Goal: Communication & Community: Answer question/provide support

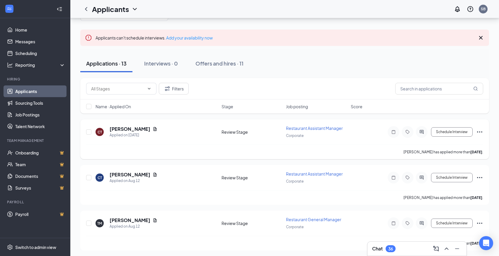
scroll to position [38, 0]
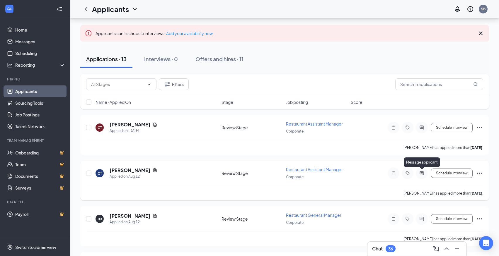
click at [421, 173] on icon "ActiveChat" at bounding box center [421, 173] width 7 height 5
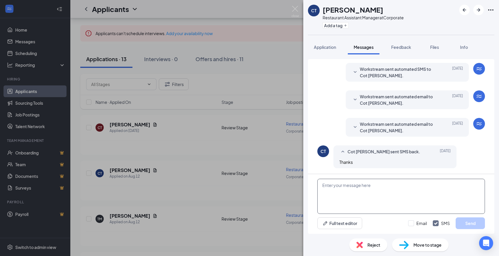
scroll to position [44, 0]
click at [361, 192] on textarea at bounding box center [401, 196] width 168 height 35
paste textarea "Hi [PERSON_NAME], Thanks for applying with Cowboy Chicken! We would like to mov…"
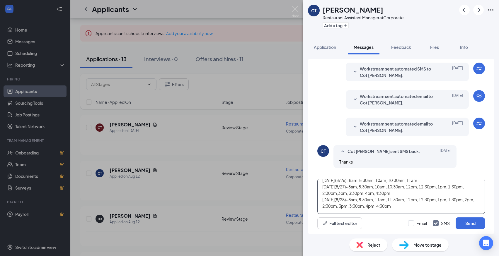
scroll to position [30, 0]
click at [347, 195] on textarea "Hi [PERSON_NAME], Thanks for applying with Cowboy Chicken! We would like to mov…" at bounding box center [401, 196] width 168 height 35
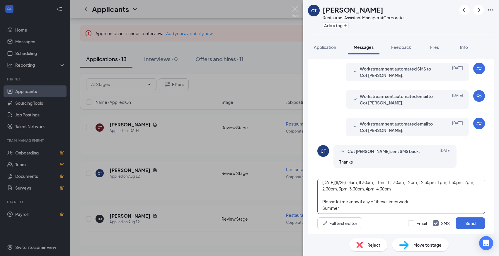
scroll to position [49, 0]
type textarea "Hi [PERSON_NAME], Thanks for applying with Cowboy Chicken! We would like to mov…"
click at [411, 224] on input "Email" at bounding box center [417, 224] width 19 height 6
checkbox input "true"
click at [467, 225] on button "Send" at bounding box center [470, 224] width 29 height 12
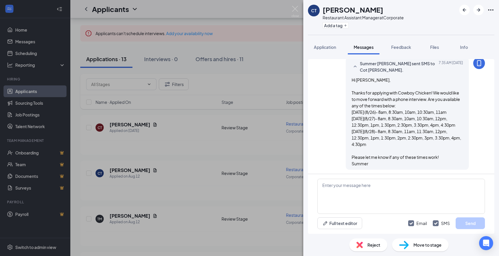
scroll to position [286, 0]
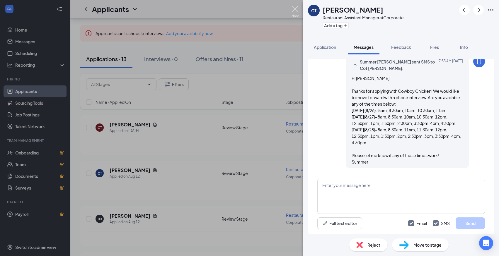
click at [295, 9] on img at bounding box center [294, 11] width 7 height 11
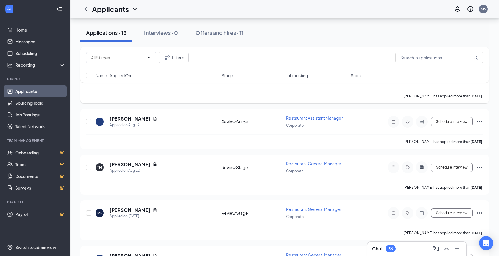
scroll to position [92, 0]
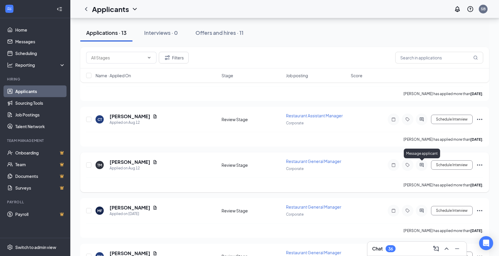
click at [423, 164] on icon "ActiveChat" at bounding box center [421, 165] width 7 height 5
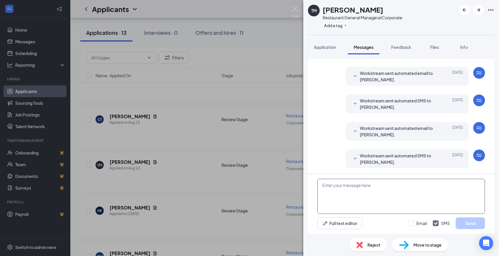
scroll to position [12, 0]
click at [381, 190] on textarea at bounding box center [401, 196] width 168 height 35
paste textarea "Hi [PERSON_NAME], Thanks for applying with Cowboy Chicken! We would like to mov…"
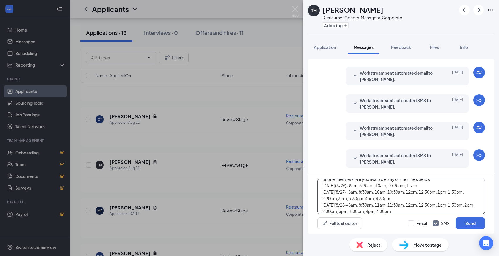
scroll to position [18, 0]
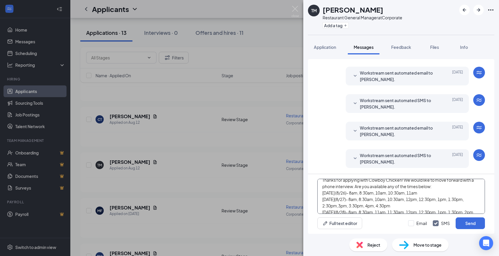
click at [348, 207] on textarea "Hi [PERSON_NAME], Thanks for applying with Cowboy Chicken! We would like to mov…" at bounding box center [401, 196] width 168 height 35
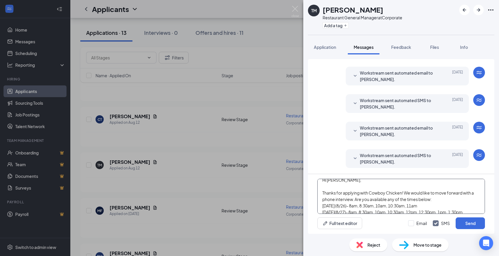
scroll to position [1, 0]
click at [341, 184] on textarea "Hi [PERSON_NAME], Thanks for applying with Cowboy Chicken! We would like to mov…" at bounding box center [401, 196] width 168 height 35
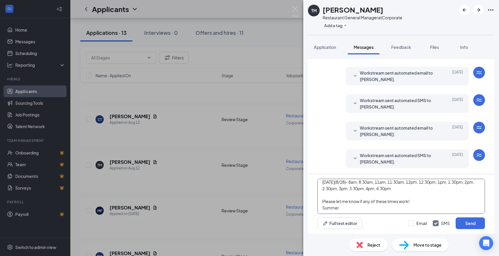
scroll to position [49, 0]
type textarea "Hi [PERSON_NAME], Thanks for applying with Cowboy Chicken! We would like to mov…"
click at [412, 223] on input "Email" at bounding box center [417, 224] width 19 height 6
checkbox input "true"
click at [477, 225] on button "Send" at bounding box center [470, 224] width 29 height 12
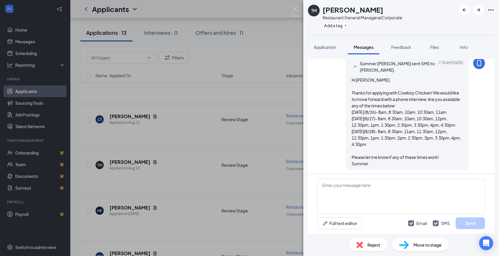
scroll to position [255, 0]
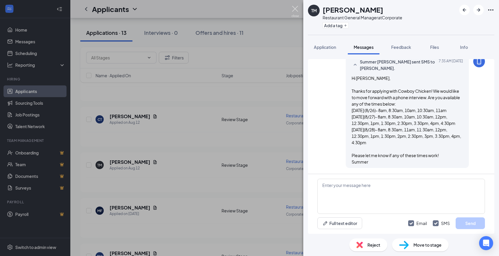
click at [297, 10] on img at bounding box center [294, 11] width 7 height 11
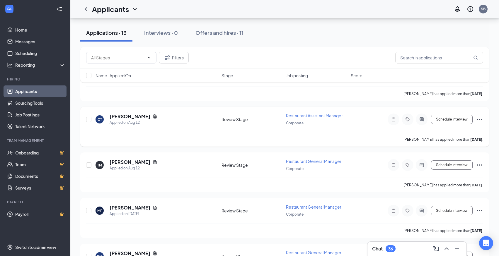
click at [422, 120] on icon "ActiveChat" at bounding box center [421, 119] width 7 height 5
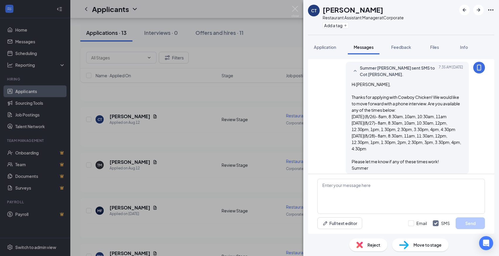
scroll to position [286, 0]
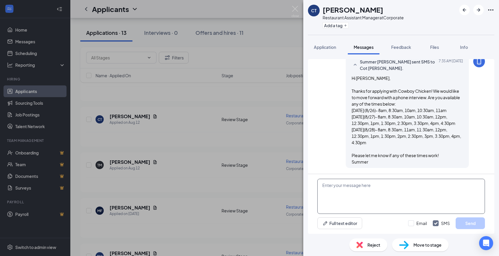
click at [342, 187] on textarea at bounding box center [401, 196] width 168 height 35
type textarea "Cot*"
click at [410, 223] on input "Email" at bounding box center [417, 224] width 19 height 6
checkbox input "true"
click at [478, 222] on button "Send" at bounding box center [470, 224] width 29 height 12
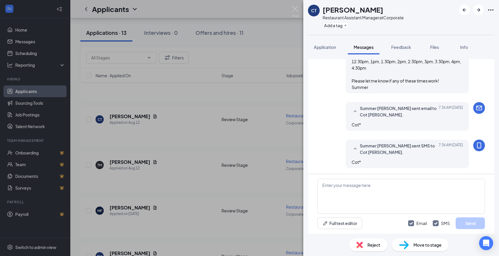
scroll to position [361, 0]
click at [296, 7] on img at bounding box center [294, 11] width 7 height 11
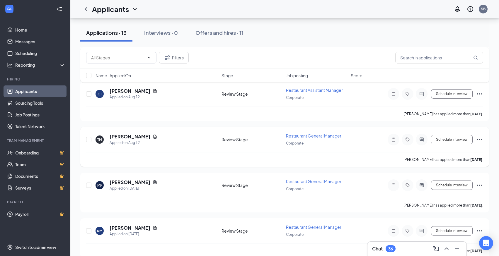
scroll to position [118, 0]
click at [424, 183] on icon "ActiveChat" at bounding box center [421, 184] width 7 height 5
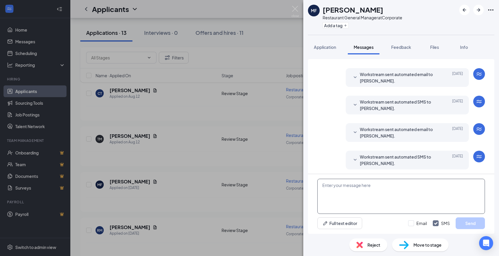
scroll to position [12, 0]
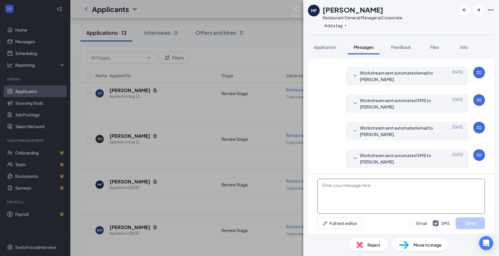
click at [372, 193] on textarea at bounding box center [401, 196] width 168 height 35
paste textarea "Hi [PERSON_NAME], Thanks for applying with Cowboy Chicken! We would like to mov…"
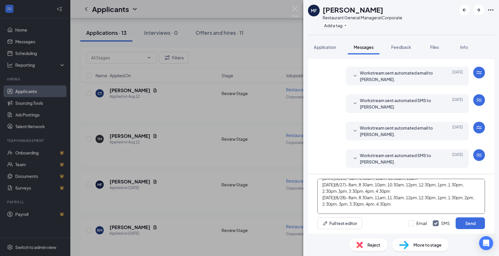
scroll to position [30, 0]
click at [349, 192] on textarea "Hi [PERSON_NAME], Thanks for applying with Cowboy Chicken! We would like to mov…" at bounding box center [401, 196] width 168 height 35
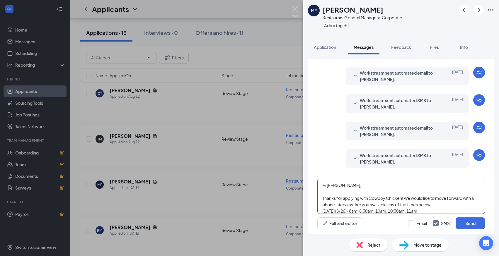
click at [342, 187] on textarea "Hi [PERSON_NAME], Thanks for applying with Cowboy Chicken! We would like to mov…" at bounding box center [401, 196] width 168 height 35
type textarea "Hi [PERSON_NAME], Thanks for applying with Cowboy Chicken! We would like to mov…"
click at [412, 223] on input "Email" at bounding box center [417, 224] width 19 height 6
checkbox input "true"
click at [471, 222] on button "Send" at bounding box center [470, 224] width 29 height 12
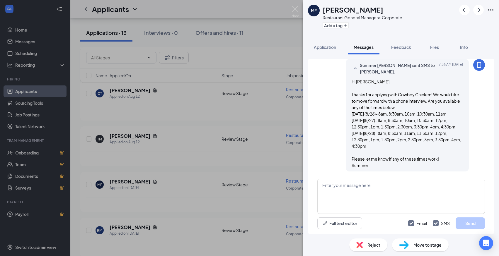
scroll to position [255, 0]
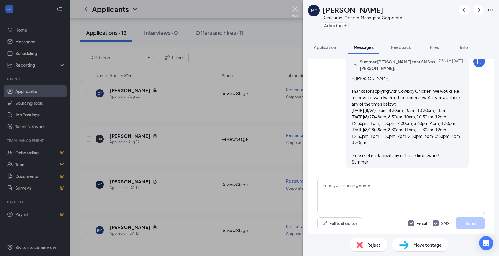
click at [296, 8] on img at bounding box center [294, 11] width 7 height 11
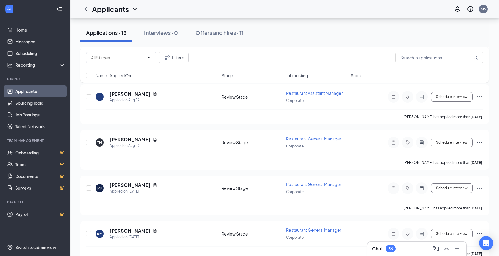
scroll to position [115, 0]
click at [415, 248] on div "Chat 36" at bounding box center [417, 248] width 90 height 9
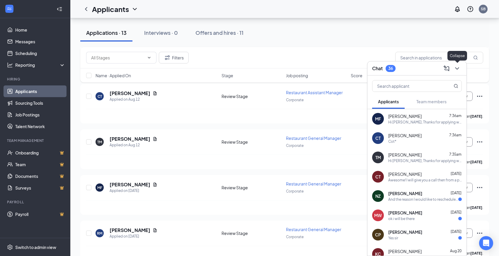
click at [457, 67] on icon "ChevronDown" at bounding box center [456, 68] width 7 height 7
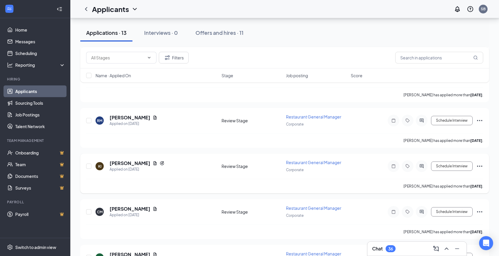
scroll to position [229, 0]
click at [405, 249] on div "Chat 37" at bounding box center [417, 248] width 90 height 9
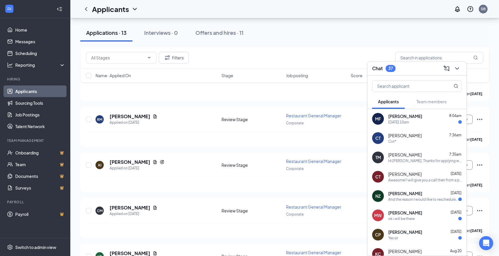
click at [420, 119] on div "[PERSON_NAME] 8:04am [DATE] at 10am" at bounding box center [425, 118] width 74 height 11
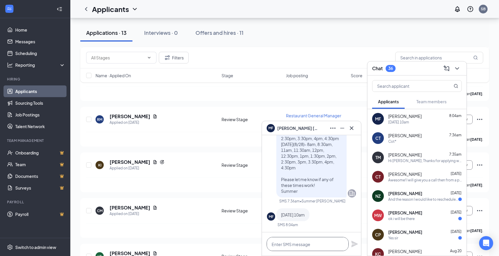
click at [299, 242] on textarea at bounding box center [308, 244] width 82 height 14
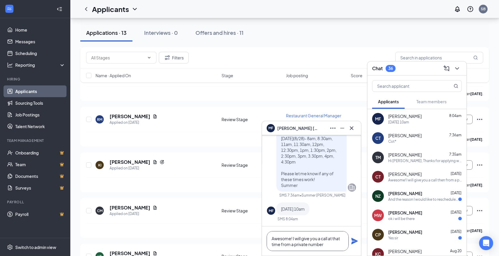
type textarea "Awesome! I will give you a call at that time from a private number"
click at [354, 240] on icon "Plane" at bounding box center [354, 241] width 6 height 6
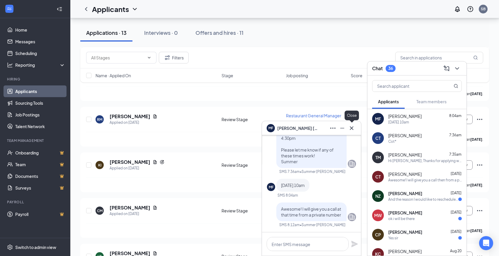
click at [353, 129] on icon "Cross" at bounding box center [351, 128] width 7 height 7
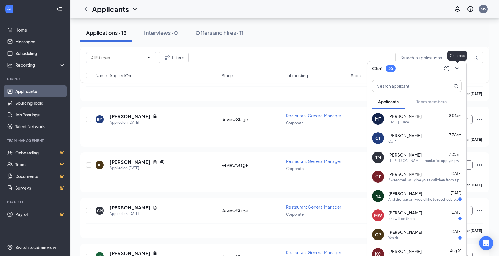
click at [458, 68] on icon "ChevronDown" at bounding box center [456, 68] width 7 height 7
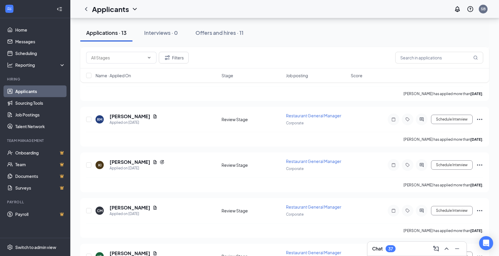
click at [411, 251] on div "Chat 37" at bounding box center [417, 248] width 90 height 9
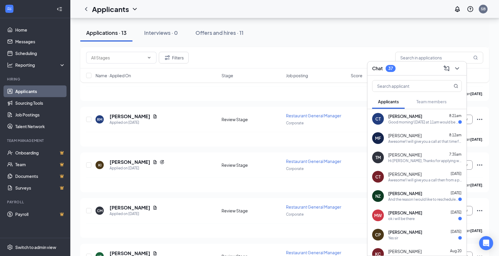
click at [418, 121] on div "Good morning! [DATE] at 11am would be fine." at bounding box center [423, 122] width 70 height 5
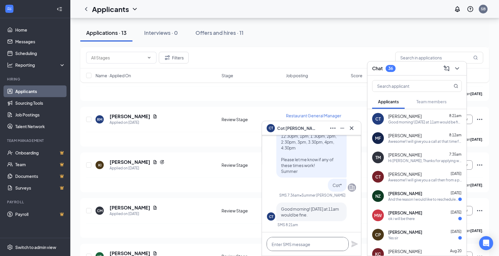
click at [286, 243] on textarea at bounding box center [308, 244] width 82 height 14
type textarea "a"
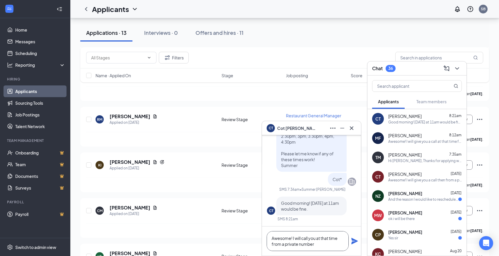
type textarea "Awesome! I will call you at that time from a private number"
click at [354, 240] on icon "Plane" at bounding box center [354, 241] width 6 height 6
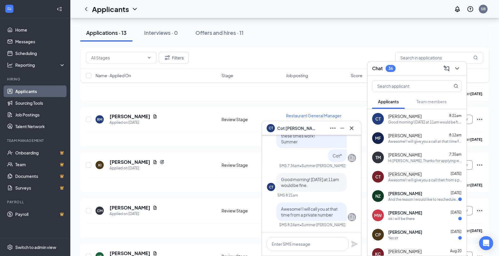
scroll to position [0, 0]
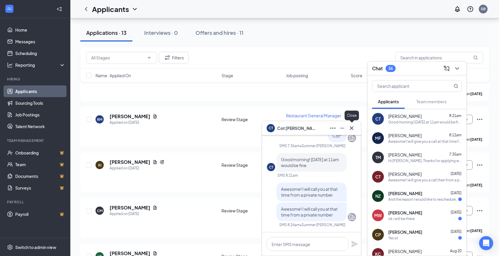
click at [354, 127] on icon "Cross" at bounding box center [351, 128] width 7 height 7
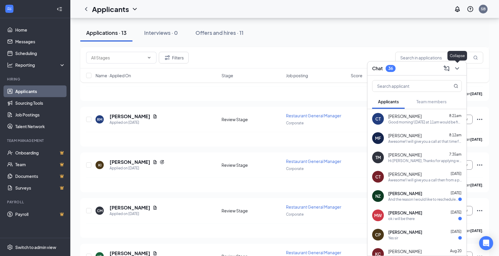
click at [458, 69] on icon "ChevronDown" at bounding box center [456, 68] width 7 height 7
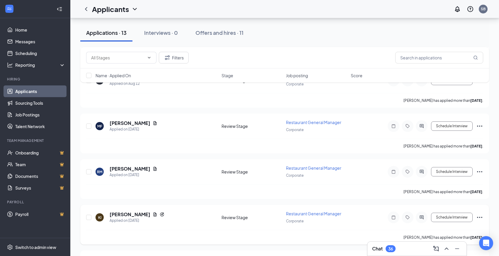
scroll to position [191, 0]
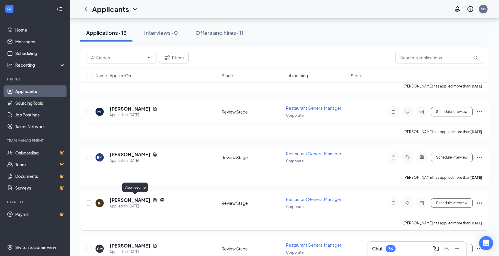
click at [153, 198] on icon "Document" at bounding box center [154, 200] width 3 height 4
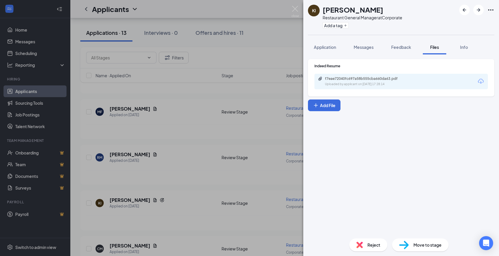
click at [479, 81] on icon "Download" at bounding box center [480, 81] width 7 height 7
click at [295, 9] on img at bounding box center [294, 11] width 7 height 11
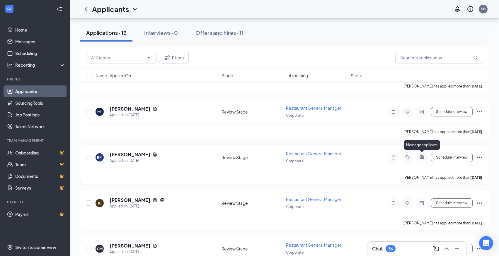
click at [419, 156] on icon "ActiveChat" at bounding box center [421, 157] width 7 height 5
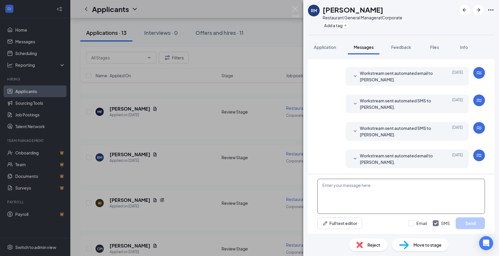
scroll to position [12, 0]
click at [383, 192] on textarea at bounding box center [401, 196] width 168 height 35
paste textarea "Summer [PERSON_NAME] is inviting you to a scheduled Zoom meeting. Topic: [PERSO…"
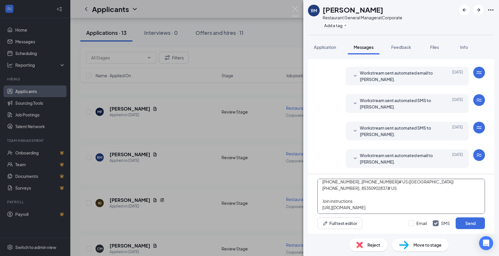
scroll to position [93, 0]
click at [354, 206] on textarea "Summer [PERSON_NAME] is inviting you to a scheduled Zoom meeting. Topic: [PERSO…" at bounding box center [401, 196] width 168 height 35
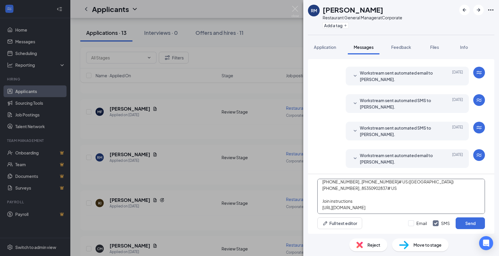
click at [354, 206] on textarea "Summer [PERSON_NAME] is inviting you to a scheduled Zoom meeting. Topic: [PERSO…" at bounding box center [401, 196] width 168 height 35
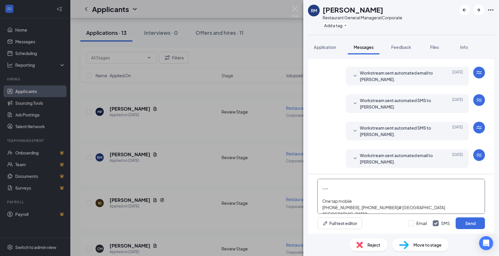
scroll to position [55, 0]
type textarea "Summer [PERSON_NAME] is inviting you to a scheduled Zoom meeting. Topic: [PERSO…"
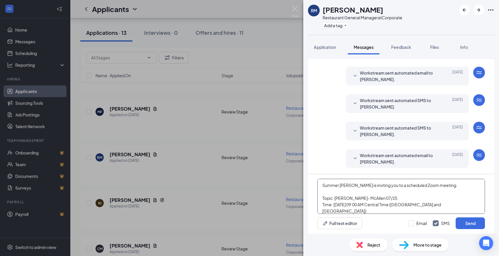
drag, startPoint x: 353, startPoint y: 208, endPoint x: 312, endPoint y: 162, distance: 61.2
click at [312, 162] on div "Applicant System Update (2) Workstream sent automated email to [PERSON_NAME]. […" at bounding box center [401, 146] width 186 height 175
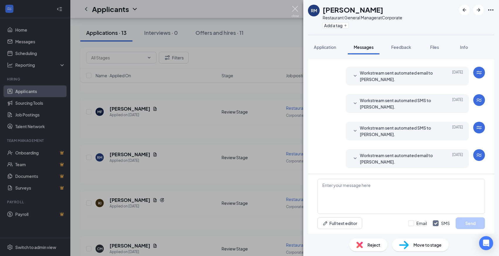
click at [296, 8] on img at bounding box center [294, 11] width 7 height 11
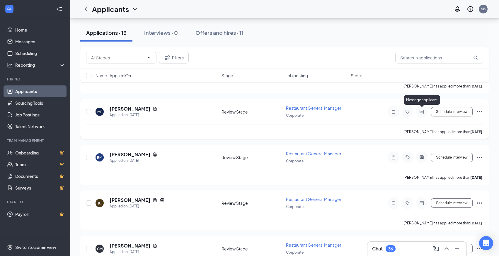
click at [424, 110] on icon "ActiveChat" at bounding box center [421, 112] width 7 height 5
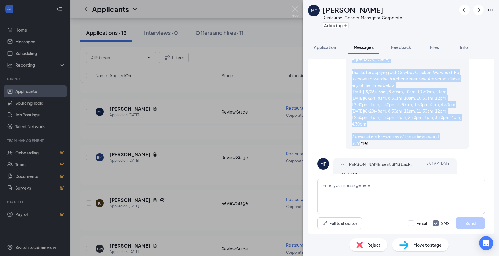
scroll to position [224, 0]
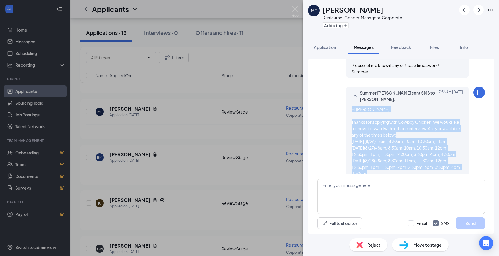
drag, startPoint x: 370, startPoint y: 131, endPoint x: 348, endPoint y: 111, distance: 30.1
click at [348, 111] on div "Summer [PERSON_NAME] sent SMS to [PERSON_NAME]. [DATE] 7:36 AM Hi [PERSON_NAME]…" at bounding box center [407, 143] width 123 height 112
click at [293, 10] on img at bounding box center [294, 11] width 7 height 11
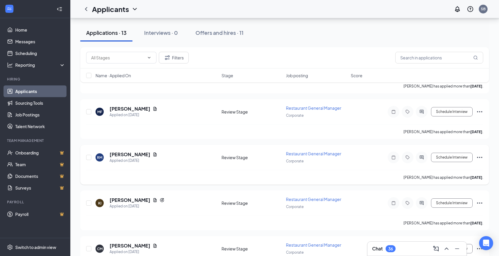
click at [419, 155] on icon "ActiveChat" at bounding box center [421, 157] width 7 height 5
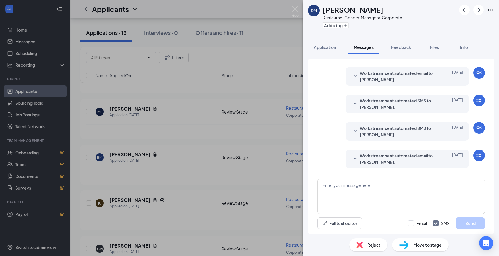
scroll to position [12, 0]
click at [348, 190] on textarea at bounding box center [401, 196] width 168 height 35
paste textarea "Hi [PERSON_NAME], Thanks for applying with Cowboy Chicken! We would like to mov…"
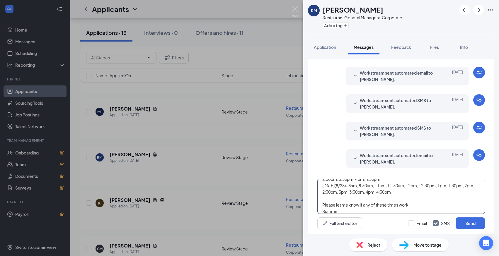
scroll to position [0, 0]
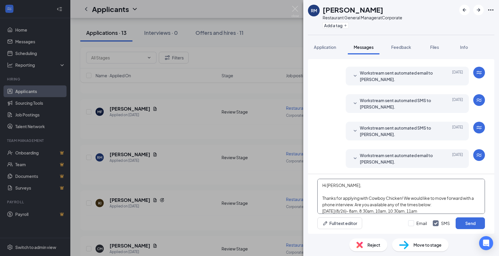
click at [335, 187] on textarea "Hi [PERSON_NAME], Thanks for applying with Cowboy Chicken! We would like to mov…" at bounding box center [401, 196] width 168 height 35
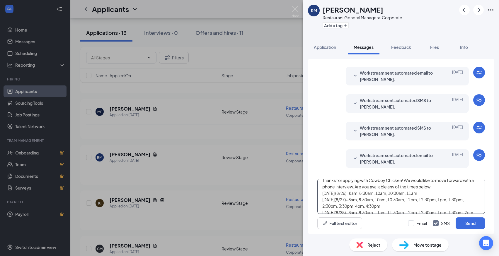
scroll to position [24, 0]
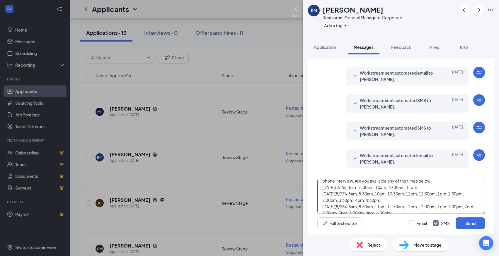
click at [392, 190] on textarea "Hi [PERSON_NAME], Thanks for applying with Cowboy Chicken! We would like to mov…" at bounding box center [401, 196] width 168 height 35
drag, startPoint x: 392, startPoint y: 187, endPoint x: 353, endPoint y: 190, distance: 38.7
click at [353, 190] on textarea "Hi [PERSON_NAME], Thanks for applying with Cowboy Chicken! We would like to mov…" at bounding box center [401, 196] width 168 height 35
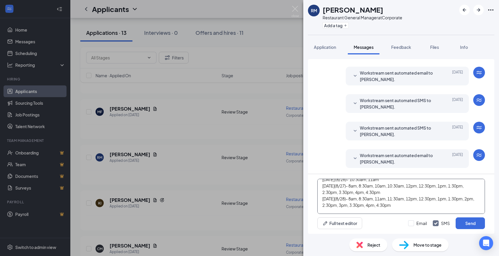
scroll to position [34, 0]
drag, startPoint x: 393, startPoint y: 197, endPoint x: 380, endPoint y: 197, distance: 13.8
click at [380, 197] on textarea "Hi [PERSON_NAME], Thanks for applying with Cowboy Chicken! We would like to mov…" at bounding box center [401, 196] width 168 height 35
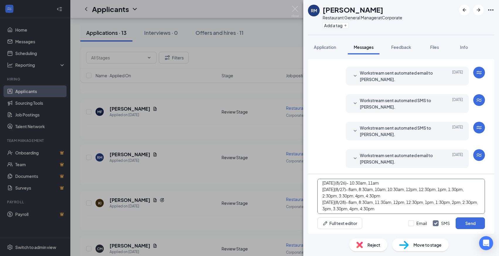
scroll to position [0, 0]
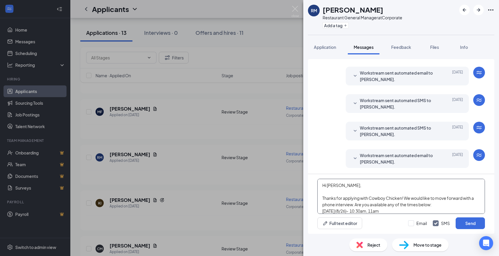
drag, startPoint x: 349, startPoint y: 209, endPoint x: 316, endPoint y: 174, distance: 47.9
click at [316, 174] on div "Hi [PERSON_NAME], Thanks for applying with Cowboy Chicken! We would like to mov…" at bounding box center [401, 204] width 186 height 60
type textarea "Hi [PERSON_NAME], Thanks for applying with Cowboy Chicken! We would like to mov…"
click at [412, 223] on input "Email" at bounding box center [417, 224] width 19 height 6
checkbox input "true"
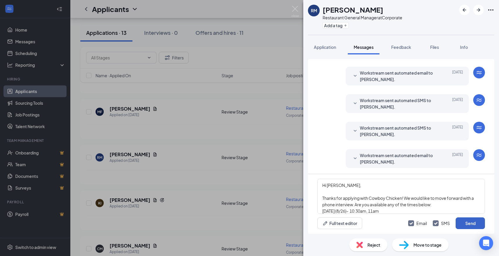
click at [464, 222] on button "Send" at bounding box center [470, 224] width 29 height 12
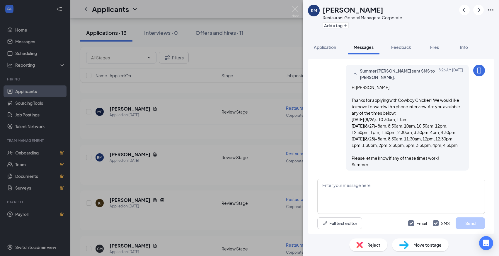
scroll to position [242, 0]
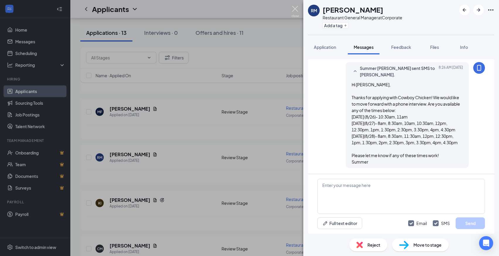
click at [295, 9] on img at bounding box center [294, 11] width 7 height 11
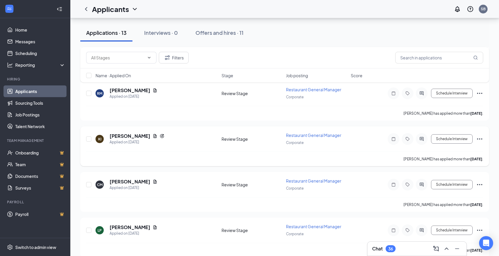
scroll to position [261, 0]
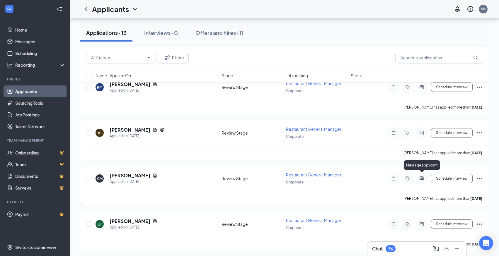
click at [425, 176] on icon "ActiveChat" at bounding box center [421, 178] width 7 height 5
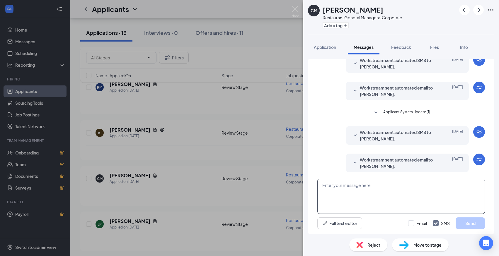
click at [375, 199] on textarea at bounding box center [401, 196] width 168 height 35
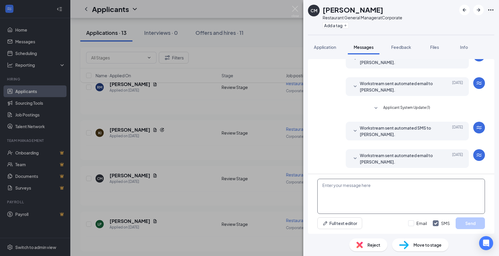
paste textarea "Hi [PERSON_NAME], Thanks for applying with Cowboy Chicken! We would like to mov…"
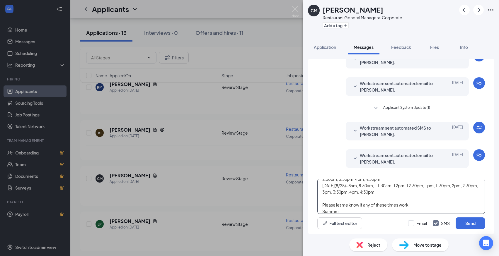
scroll to position [0, 0]
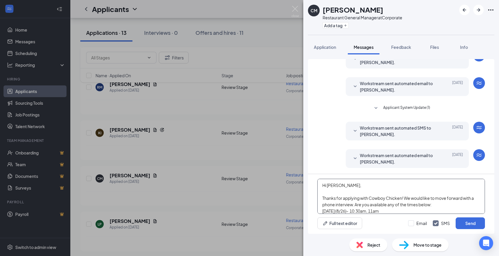
click at [340, 185] on textarea "Hi [PERSON_NAME], Thanks for applying with Cowboy Chicken! We would like to mov…" at bounding box center [401, 196] width 168 height 35
type textarea "Hi [PERSON_NAME], Thanks for applying with Cowboy Chicken! We would like to mov…"
click at [412, 222] on input "Email" at bounding box center [417, 224] width 19 height 6
checkbox input "true"
click at [476, 224] on button "Send" at bounding box center [470, 224] width 29 height 12
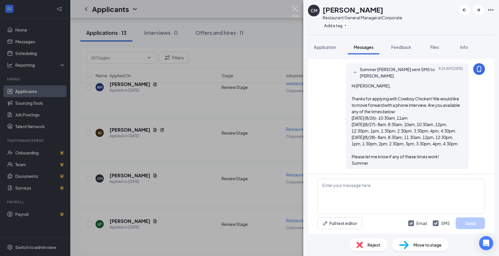
scroll to position [259, 0]
click at [294, 8] on img at bounding box center [294, 11] width 7 height 11
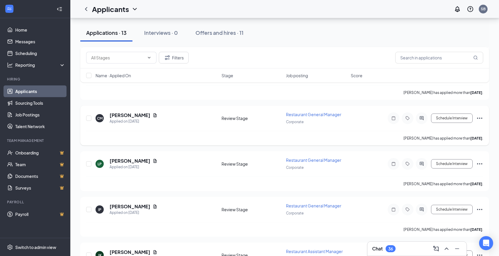
scroll to position [323, 0]
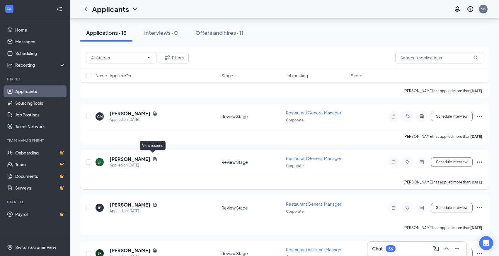
click at [154, 157] on icon "Document" at bounding box center [154, 159] width 3 height 4
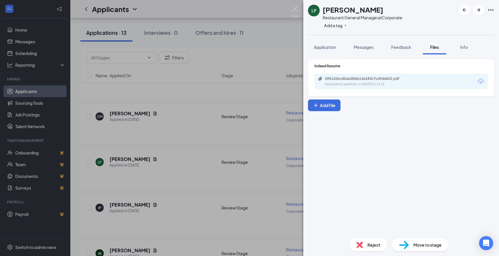
click at [481, 83] on icon "Download" at bounding box center [481, 81] width 6 height 5
click at [295, 10] on img at bounding box center [294, 11] width 7 height 11
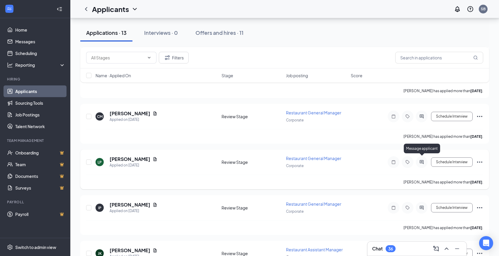
click at [422, 160] on icon "ActiveChat" at bounding box center [421, 162] width 7 height 5
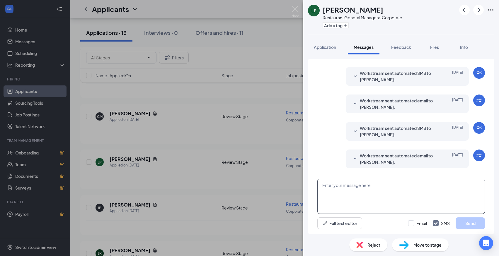
scroll to position [12, 0]
click at [382, 199] on textarea at bounding box center [401, 196] width 168 height 35
paste textarea "Hi [PERSON_NAME], Thanks for applying with Cowboy Chicken! We would like to mov…"
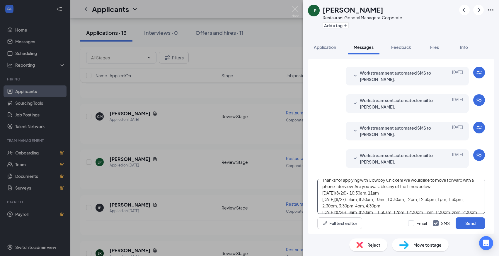
scroll to position [0, 0]
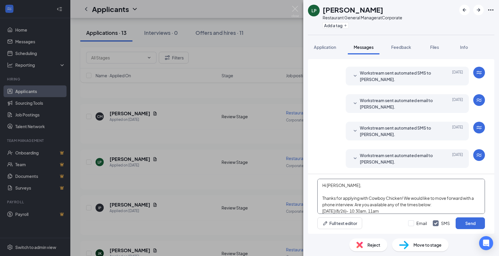
click at [340, 186] on textarea "Hi [PERSON_NAME], Thanks for applying with Cowboy Chicken! We would like to mov…" at bounding box center [401, 196] width 168 height 35
type textarea "Hi [PERSON_NAME], Thanks for applying with Cowboy Chicken! We would like to mov…"
click at [413, 222] on input "Email" at bounding box center [417, 224] width 19 height 6
checkbox input "true"
click at [474, 224] on button "Send" at bounding box center [470, 224] width 29 height 12
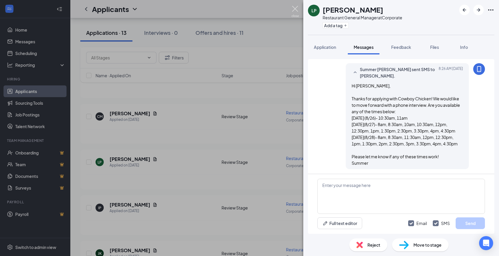
scroll to position [242, 0]
click at [296, 9] on img at bounding box center [294, 11] width 7 height 11
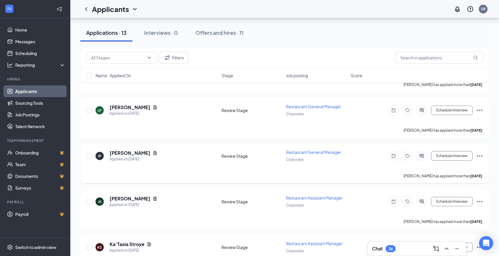
scroll to position [377, 0]
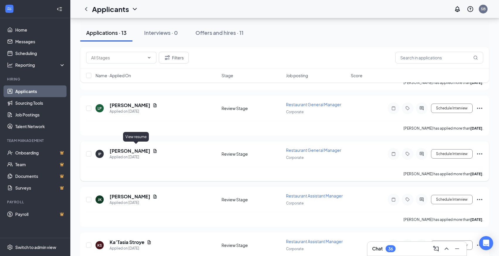
click at [153, 149] on icon "Document" at bounding box center [154, 151] width 3 height 4
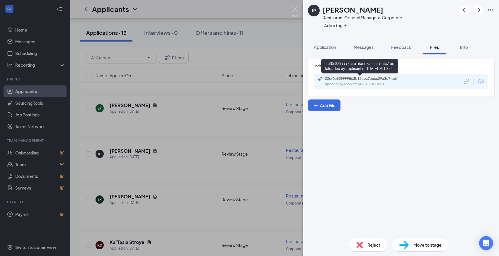
click at [400, 79] on div "22ef0c8399998c3b16aec7aecc29a3c7.pdf" at bounding box center [366, 78] width 82 height 5
click at [296, 8] on img at bounding box center [294, 11] width 7 height 11
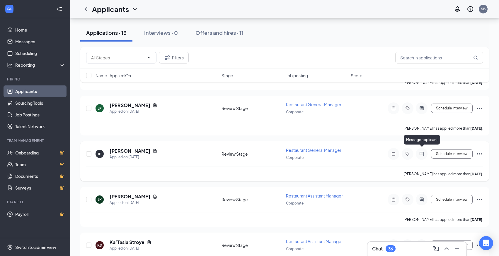
click at [422, 152] on icon "ActiveChat" at bounding box center [421, 154] width 4 height 4
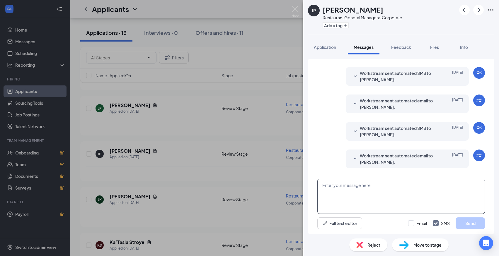
scroll to position [12, 0]
click at [372, 192] on textarea at bounding box center [401, 196] width 168 height 35
paste textarea "Hi [PERSON_NAME], Thanks for applying with Cowboy Chicken! We would like to mov…"
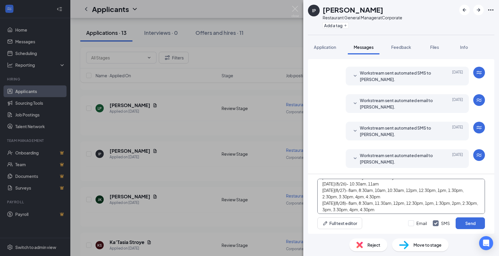
scroll to position [0, 0]
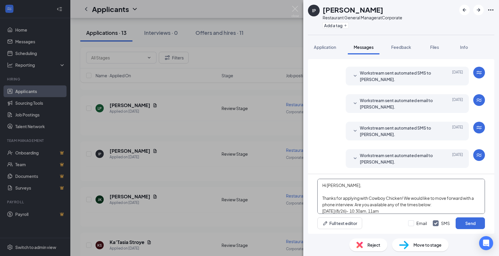
drag, startPoint x: 340, startPoint y: 187, endPoint x: 327, endPoint y: 185, distance: 13.2
click at [327, 185] on textarea "Hi [PERSON_NAME], Thanks for applying with Cowboy Chicken! We would like to mov…" at bounding box center [401, 196] width 168 height 35
type textarea "Hi [PERSON_NAME], Thanks for applying with Cowboy Chicken! We would like to mov…"
click at [408, 223] on input "Email" at bounding box center [417, 224] width 19 height 6
checkbox input "true"
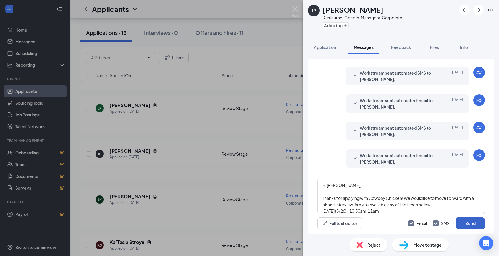
click at [475, 223] on button "Send" at bounding box center [470, 224] width 29 height 12
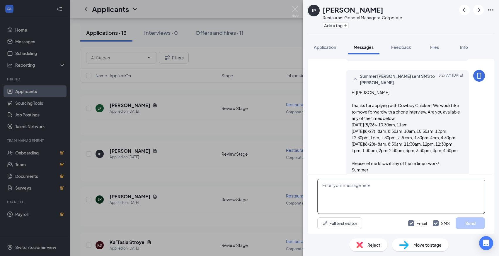
scroll to position [236, 0]
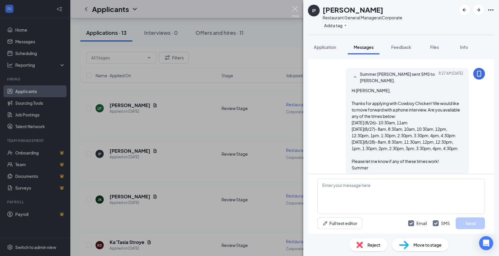
click at [296, 8] on img at bounding box center [294, 11] width 7 height 11
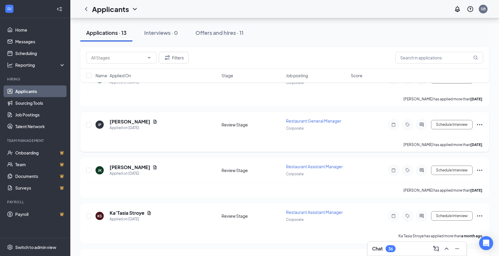
scroll to position [407, 0]
click at [422, 168] on icon "ActiveChat" at bounding box center [421, 170] width 4 height 4
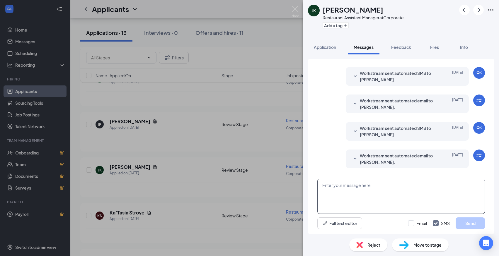
click at [345, 191] on textarea at bounding box center [401, 196] width 168 height 35
paste textarea "Hi [PERSON_NAME], Thanks for applying with Cowboy Chicken! We would like to mov…"
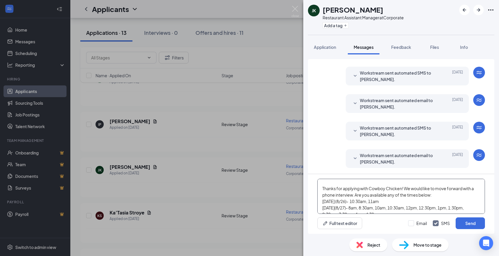
scroll to position [0, 0]
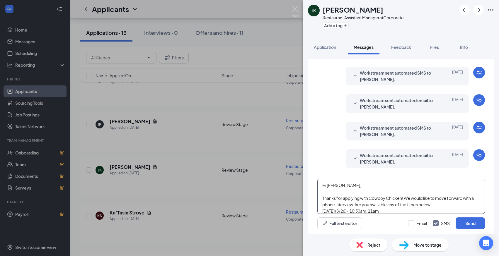
click at [340, 186] on textarea "Hi [PERSON_NAME], Thanks for applying with Cowboy Chicken! We would like to mov…" at bounding box center [401, 196] width 168 height 35
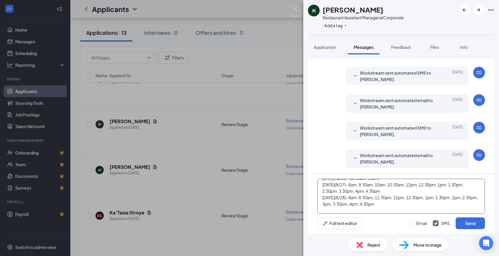
scroll to position [49, 0]
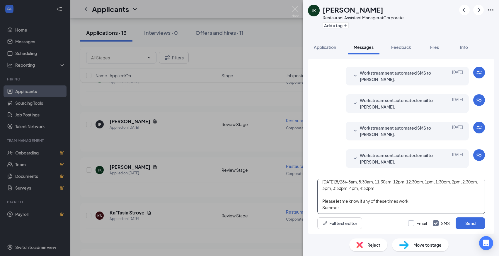
type textarea "Hi Jazzmine, Thanks for applying with Cowboy Chicken! We would like to move for…"
click at [410, 223] on input "Email" at bounding box center [417, 224] width 19 height 6
checkbox input "true"
click at [468, 224] on button "Send" at bounding box center [470, 224] width 29 height 12
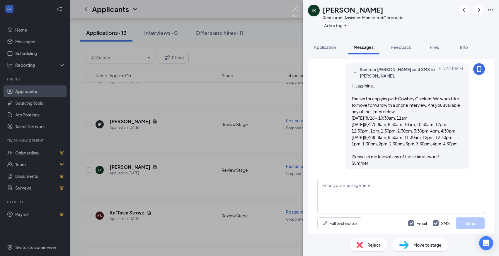
scroll to position [242, 0]
click at [295, 8] on img at bounding box center [294, 11] width 7 height 11
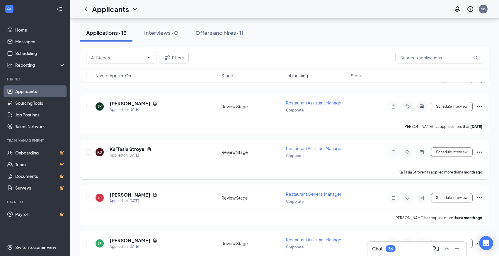
scroll to position [471, 0]
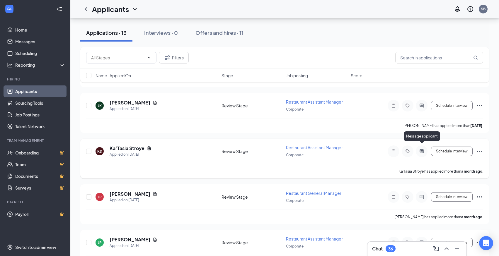
click at [422, 149] on icon "ActiveChat" at bounding box center [421, 151] width 7 height 5
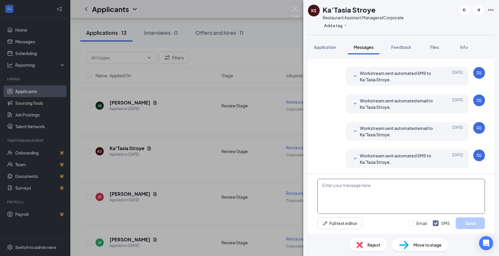
scroll to position [12, 0]
click at [383, 199] on textarea at bounding box center [401, 196] width 168 height 35
paste textarea "Hi [PERSON_NAME], Thanks for applying with Cowboy Chicken! We would like to mov…"
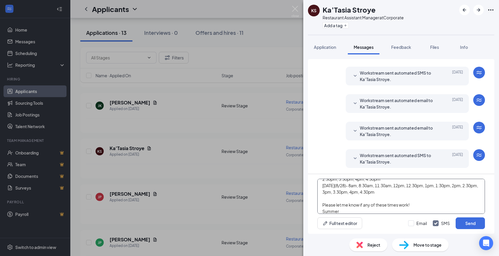
scroll to position [0, 0]
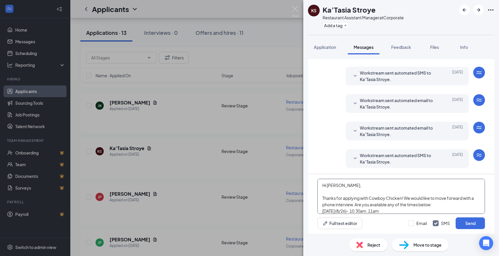
click at [340, 186] on textarea "Hi [PERSON_NAME], Thanks for applying with Cowboy Chicken! We would like to mov…" at bounding box center [401, 196] width 168 height 35
type textarea "Hi Ka'Tasia, Thanks for applying with Cowboy Chicken! We would like to move for…"
click at [412, 223] on input "Email" at bounding box center [417, 224] width 19 height 6
checkbox input "true"
click at [469, 224] on button "Send" at bounding box center [470, 224] width 29 height 12
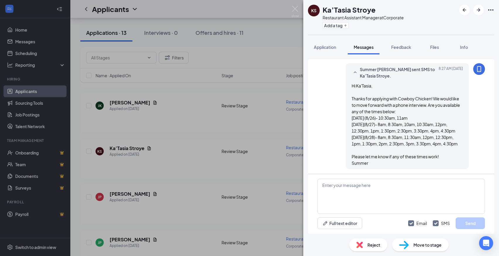
scroll to position [242, 0]
click at [294, 10] on img at bounding box center [294, 11] width 7 height 11
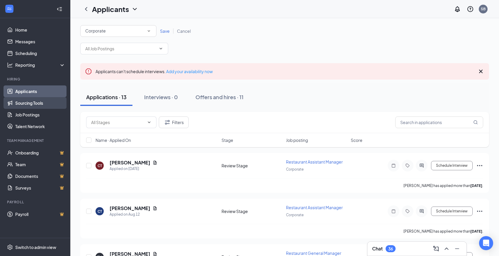
click at [39, 103] on link "Sourcing Tools" at bounding box center [40, 103] width 50 height 12
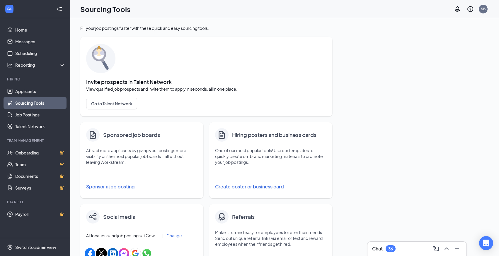
click at [121, 186] on button "Sponsor a job posting" at bounding box center [141, 187] width 111 height 12
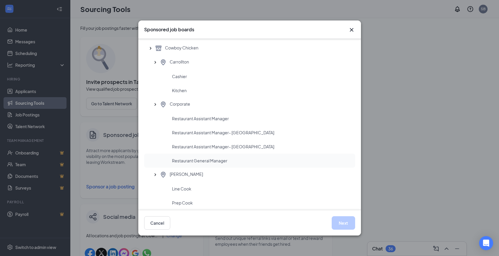
scroll to position [35, 0]
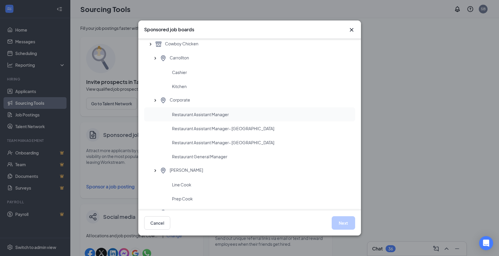
click at [224, 116] on span "Restaurant Assistant Manager" at bounding box center [200, 115] width 57 height 6
click at [345, 223] on button "Next" at bounding box center [343, 222] width 23 height 13
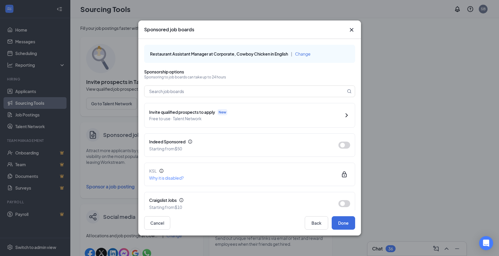
click at [352, 31] on icon "Cross" at bounding box center [351, 29] width 7 height 7
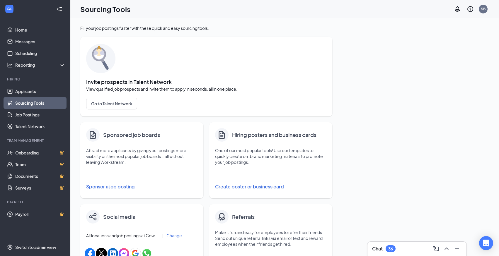
click at [129, 187] on button "Sponsor a job posting" at bounding box center [141, 187] width 111 height 12
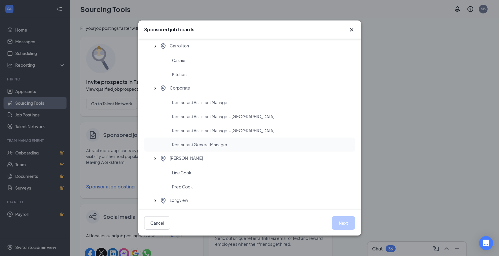
scroll to position [39, 0]
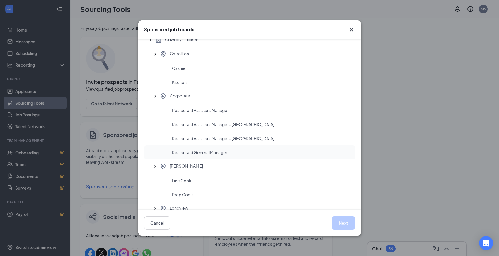
click at [212, 156] on div "Restaurant General Manager" at bounding box center [249, 153] width 211 height 14
click at [339, 224] on button "Next" at bounding box center [343, 222] width 23 height 13
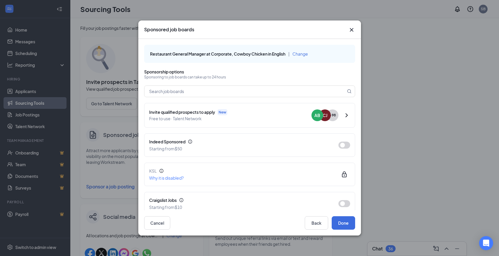
click at [352, 30] on icon "Cross" at bounding box center [351, 30] width 4 height 4
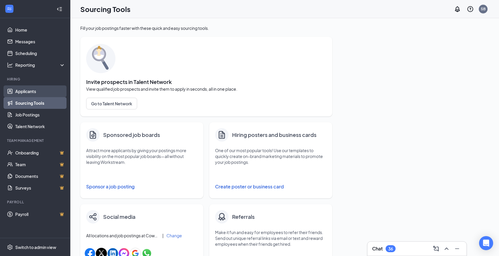
click at [33, 93] on link "Applicants" at bounding box center [40, 92] width 50 height 12
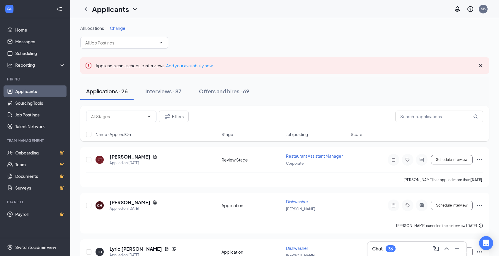
click at [118, 27] on span "Change" at bounding box center [118, 27] width 16 height 5
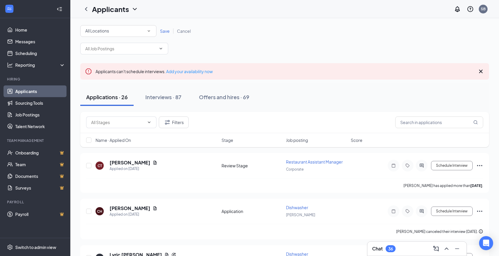
click at [131, 33] on div "All Locations" at bounding box center [118, 31] width 66 height 7
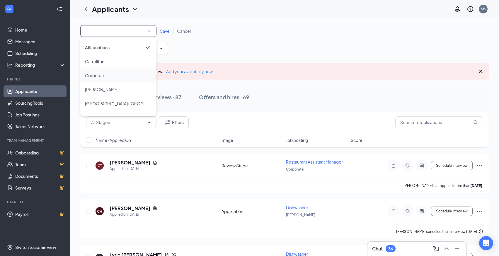
click at [106, 74] on div "Corporate" at bounding box center [118, 75] width 67 height 7
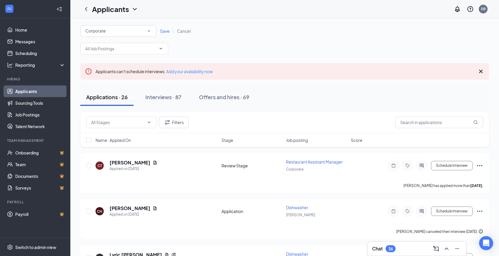
click at [165, 28] on div "All Locations Corporate Save Cancel" at bounding box center [284, 31] width 409 height 12
click at [165, 33] on span "Save" at bounding box center [165, 30] width 10 height 5
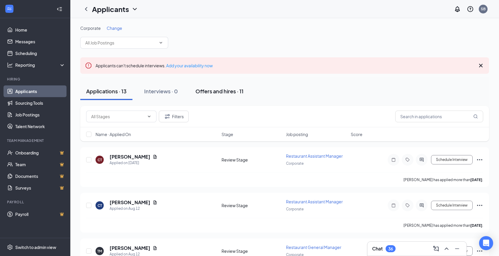
click at [220, 95] on button "Offers and hires · 11" at bounding box center [220, 92] width 60 height 18
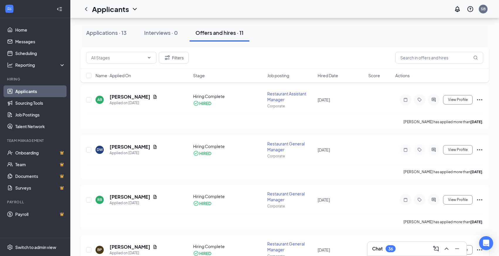
scroll to position [149, 0]
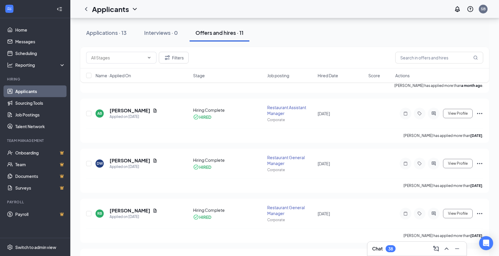
click at [409, 250] on div "Chat 38" at bounding box center [417, 248] width 90 height 9
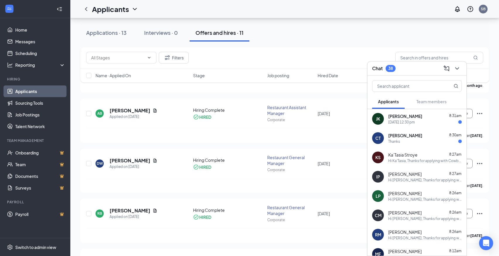
click at [415, 120] on div "[DATE] 12:30 pm" at bounding box center [401, 122] width 27 height 5
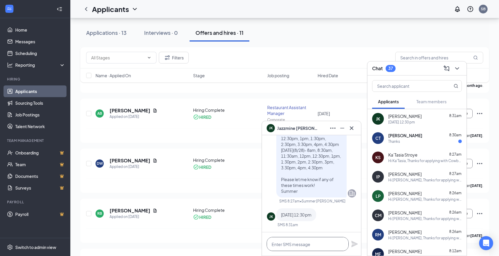
click at [309, 244] on textarea at bounding box center [308, 244] width 82 height 14
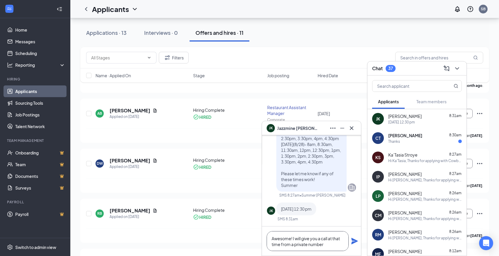
type textarea "Awesome! I will give you a call at that time from a private number"
click at [353, 241] on icon "Plane" at bounding box center [354, 241] width 7 height 7
